Goal: Task Accomplishment & Management: Complete application form

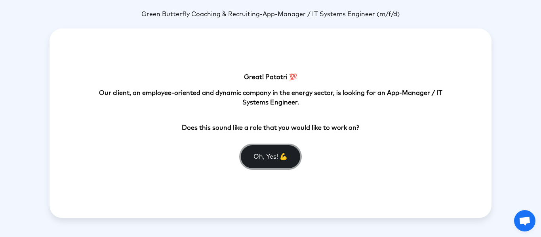
click at [274, 161] on button "Oh, Yes! 💪" at bounding box center [270, 156] width 59 height 23
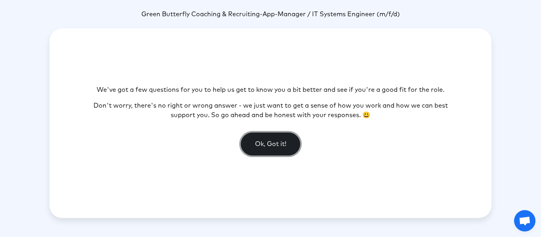
click at [274, 150] on button "Ok, Got it!" at bounding box center [270, 144] width 59 height 23
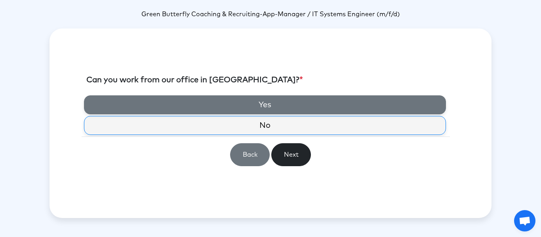
click at [269, 106] on label "Yes" at bounding box center [265, 104] width 362 height 19
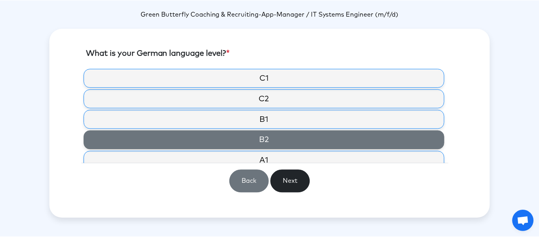
scroll to position [29, 0]
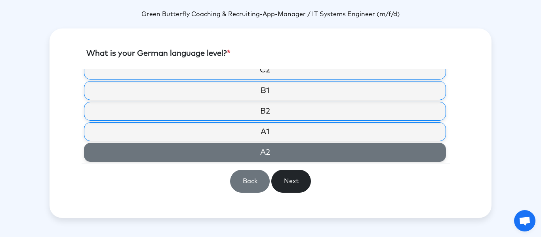
click at [280, 151] on label "A2" at bounding box center [265, 152] width 362 height 19
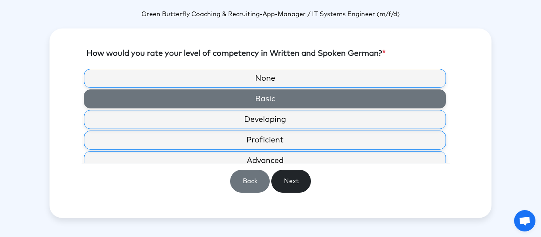
click at [280, 101] on label "Basic" at bounding box center [265, 98] width 362 height 19
click at [283, 100] on label "Basic" at bounding box center [265, 98] width 362 height 19
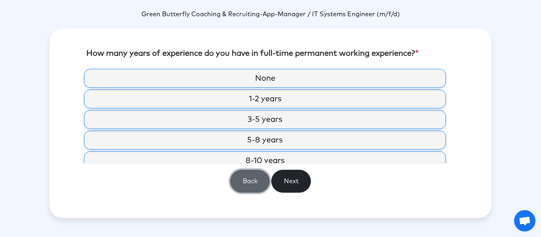
click at [254, 182] on button "Back" at bounding box center [250, 181] width 40 height 23
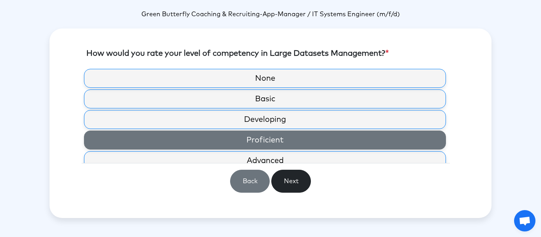
click at [272, 145] on label "Proficient" at bounding box center [265, 140] width 362 height 19
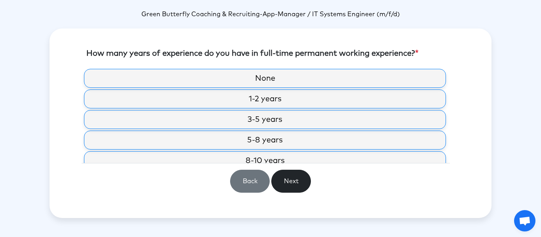
click at [272, 145] on label "5-8 years" at bounding box center [265, 140] width 362 height 19
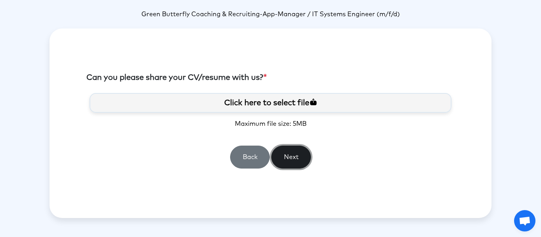
click at [290, 158] on button "Next" at bounding box center [291, 157] width 40 height 23
click at [297, 158] on button "Next" at bounding box center [291, 157] width 40 height 23
click at [267, 102] on label "Click here to select file" at bounding box center [270, 103] width 362 height 20
click at [0, 0] on input "Click here to select file" at bounding box center [0, 0] width 0 height 0
click at [304, 160] on button "Next" at bounding box center [291, 157] width 40 height 23
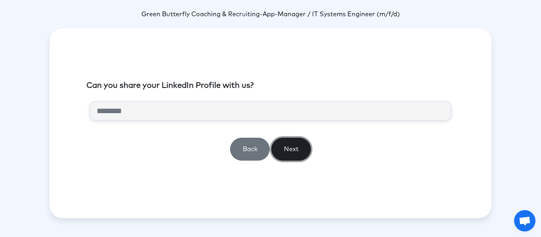
click at [295, 154] on button "Next" at bounding box center [291, 149] width 40 height 23
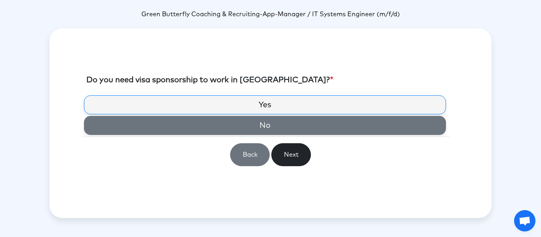
click at [271, 122] on label "No" at bounding box center [265, 125] width 362 height 19
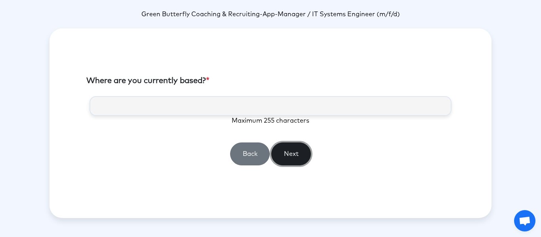
click at [294, 151] on button "Next" at bounding box center [291, 153] width 40 height 23
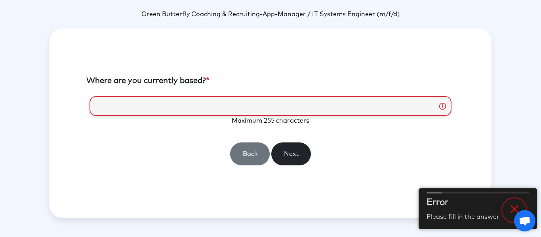
click at [264, 109] on input "text" at bounding box center [270, 106] width 362 height 20
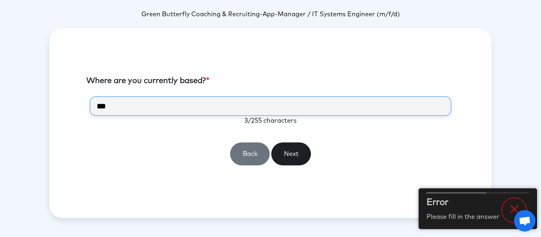
type input "***"
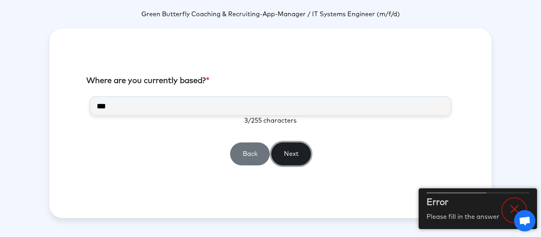
click at [294, 152] on button "Next" at bounding box center [291, 153] width 40 height 23
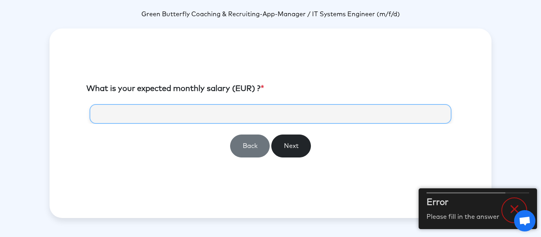
click at [262, 114] on input "number" at bounding box center [270, 114] width 362 height 20
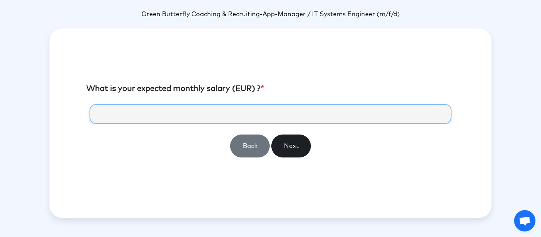
type input "*****"
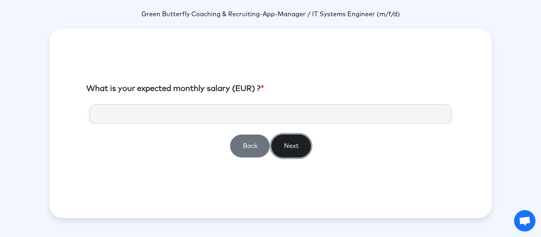
click at [286, 146] on button "Next" at bounding box center [291, 146] width 40 height 23
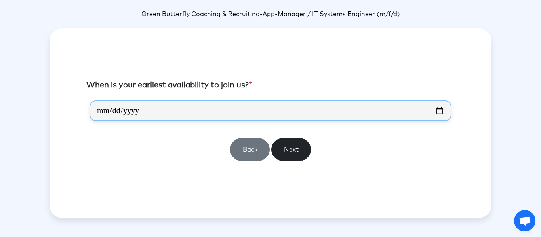
click at [218, 117] on input "date" at bounding box center [270, 111] width 362 height 21
click at [114, 112] on input "date" at bounding box center [270, 111] width 362 height 21
click at [105, 111] on input "date" at bounding box center [270, 111] width 362 height 21
type input "**********"
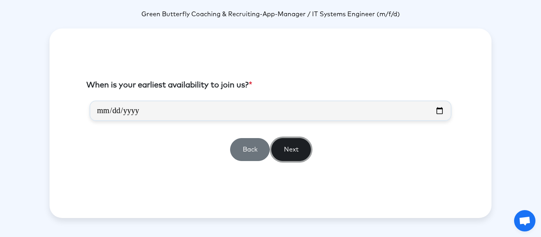
click at [296, 154] on button "Next" at bounding box center [291, 149] width 40 height 23
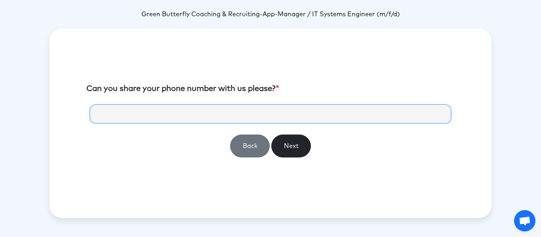
click at [235, 114] on input "tel" at bounding box center [270, 114] width 362 height 20
paste input "**********"
click at [108, 112] on input "**********" at bounding box center [270, 114] width 362 height 20
type input "**********"
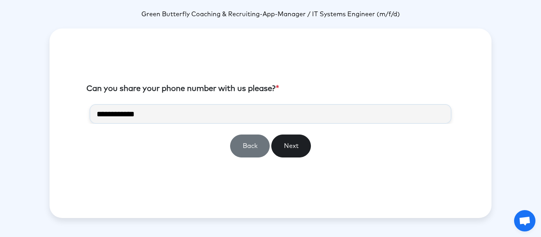
drag, startPoint x: 270, startPoint y: 148, endPoint x: 287, endPoint y: 148, distance: 17.0
click at [281, 148] on div "**********" at bounding box center [270, 134] width 368 height 60
click at [288, 148] on button "Next" at bounding box center [291, 146] width 40 height 23
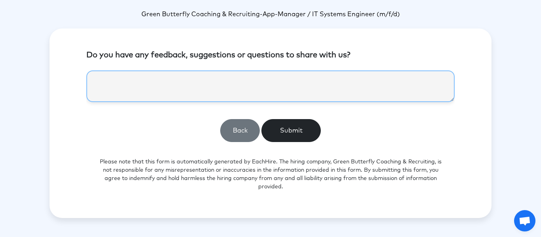
click at [168, 83] on textarea at bounding box center [270, 86] width 368 height 32
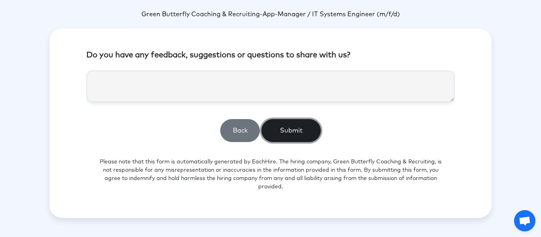
click at [311, 134] on button "Submit" at bounding box center [290, 130] width 59 height 23
